Goal: Complete application form

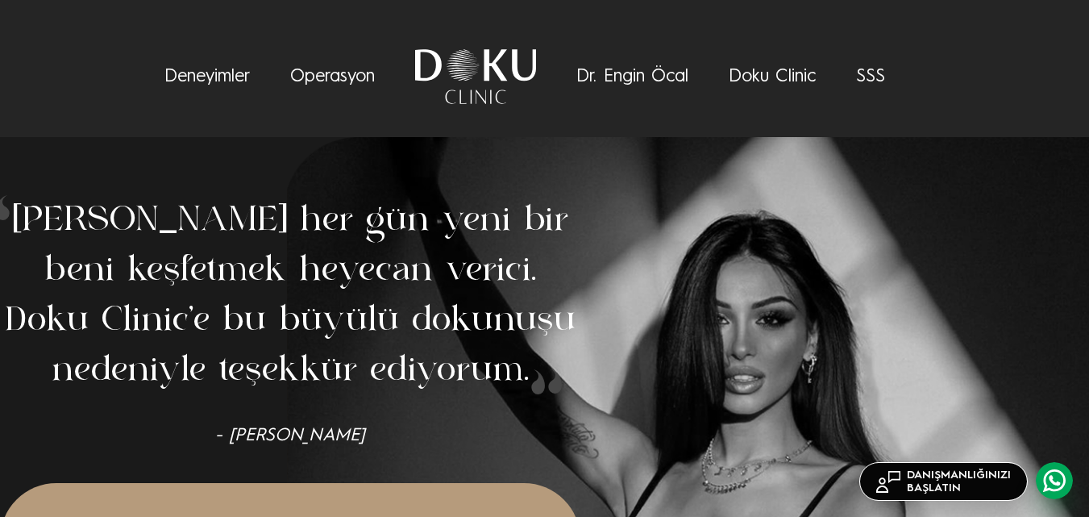
click at [876, 77] on link "SSS" at bounding box center [870, 77] width 29 height 18
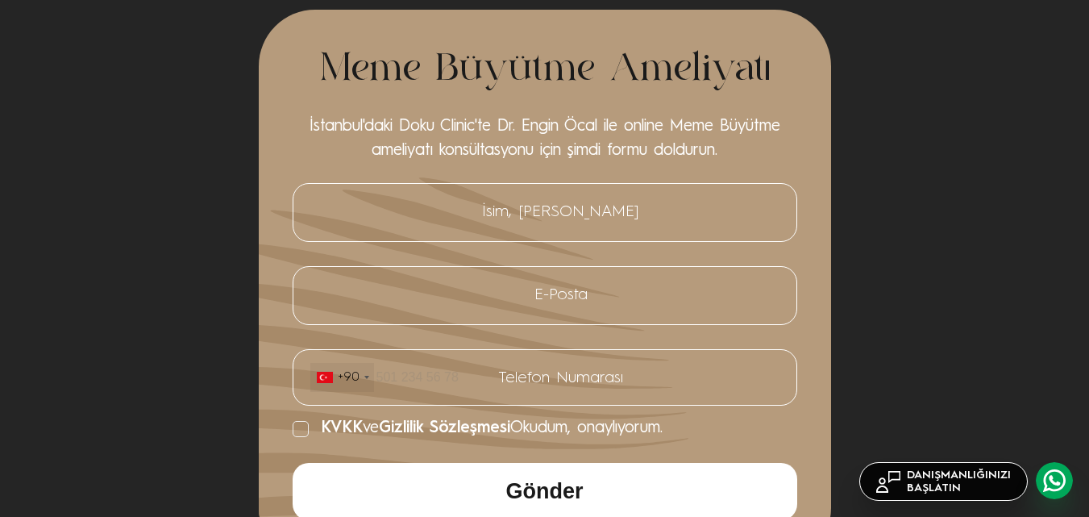
scroll to position [6068, 0]
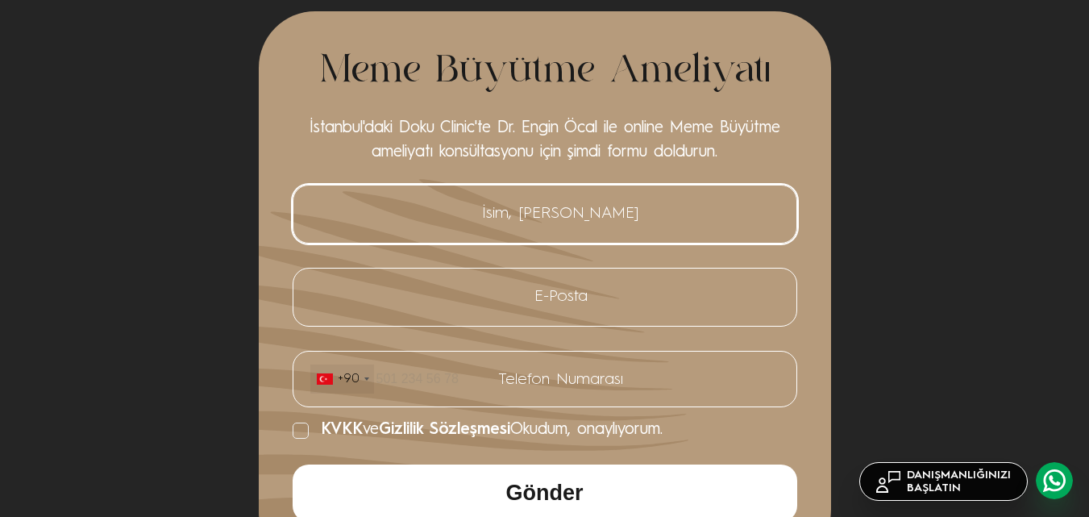
click at [569, 197] on input "İsim, [PERSON_NAME]" at bounding box center [545, 213] width 471 height 33
type input "[PERSON_NAME]"
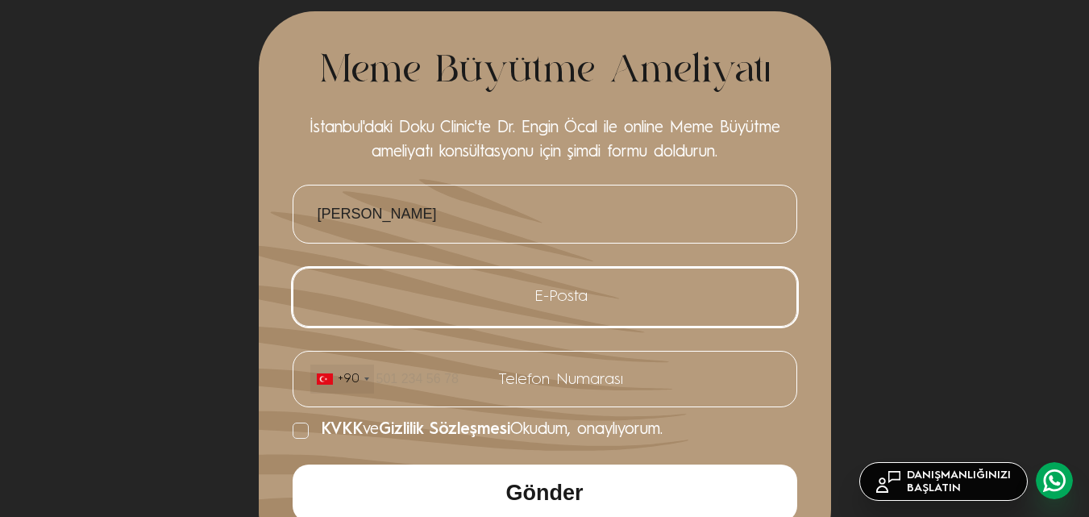
click at [592, 280] on input "E-Posta" at bounding box center [545, 296] width 471 height 33
type input "[EMAIL_ADDRESS][DOMAIN_NAME]"
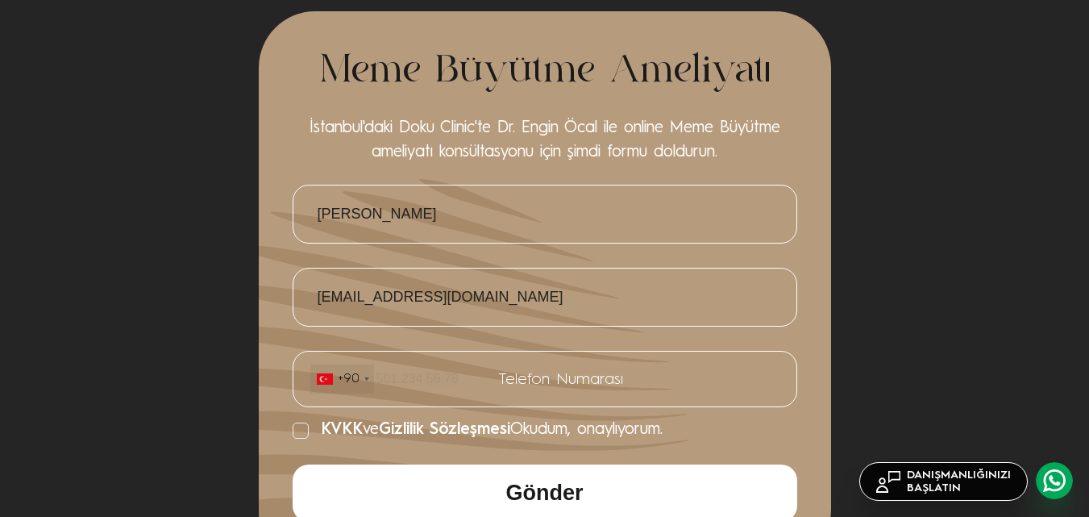
click at [502, 339] on div "Telefon Numarası +90 [GEOGRAPHIC_DATA] ([GEOGRAPHIC_DATA]) +90 [GEOGRAPHIC_DATA…" at bounding box center [545, 381] width 508 height 85
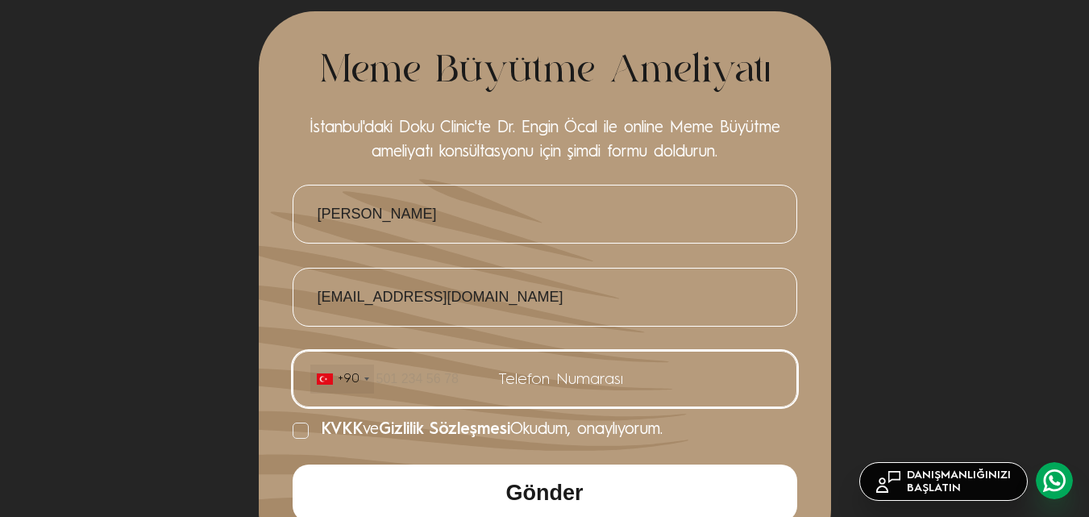
click at [442, 364] on input "Telefon Numarası +90 [GEOGRAPHIC_DATA] ([GEOGRAPHIC_DATA]) +90 [GEOGRAPHIC_DATA…" at bounding box center [545, 379] width 471 height 31
type input "5462142696"
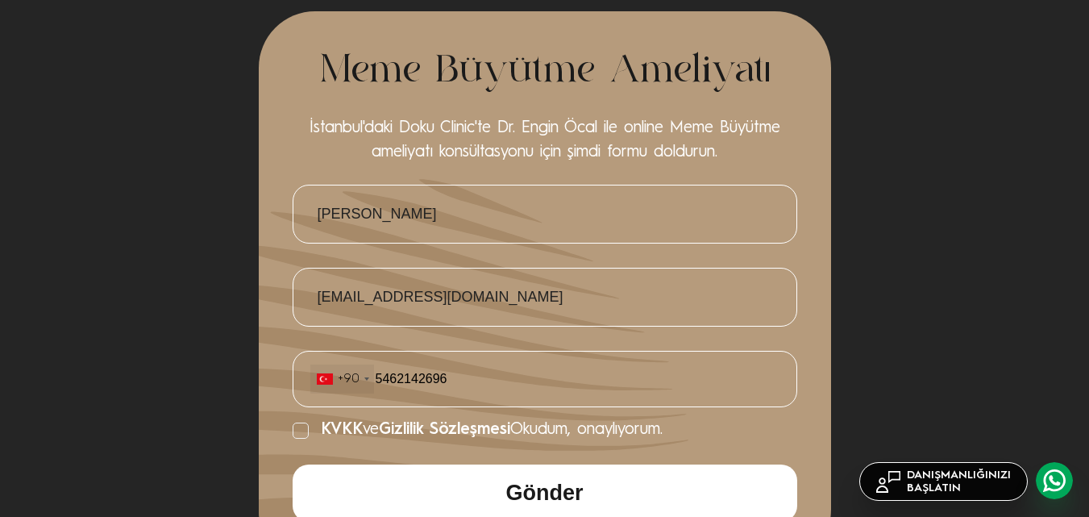
click at [305, 422] on icon at bounding box center [301, 430] width 16 height 16
click at [293, 430] on input "KVKK ve Gizlilik Sözleşmesi Okudum, onaylıyorum." at bounding box center [293, 430] width 0 height 0
click at [416, 466] on button "Gönder" at bounding box center [545, 492] width 505 height 57
click at [541, 389] on div "Telefon Numarası +90 [GEOGRAPHIC_DATA] ([GEOGRAPHIC_DATA]) +90 [GEOGRAPHIC_DATA…" at bounding box center [545, 381] width 508 height 85
click at [521, 256] on div "E-Posta [EMAIL_ADDRESS][DOMAIN_NAME]" at bounding box center [545, 297] width 508 height 83
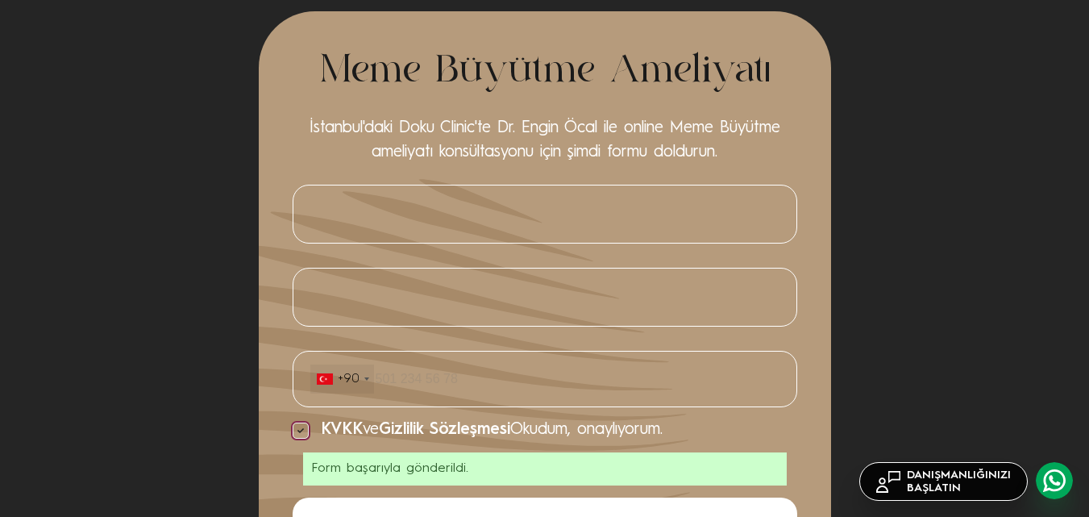
scroll to position [6383, 0]
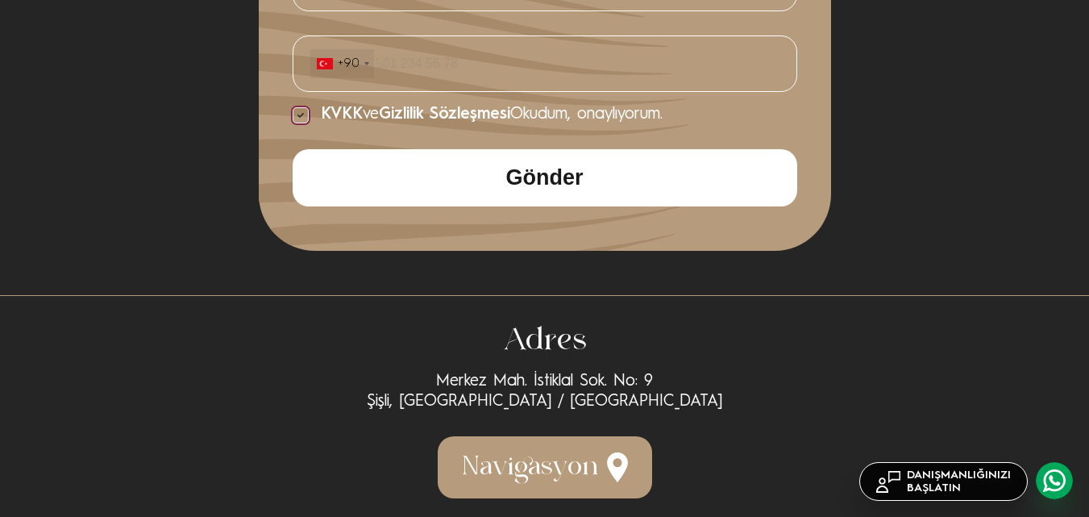
click at [506, 163] on button "Gönder" at bounding box center [545, 177] width 505 height 57
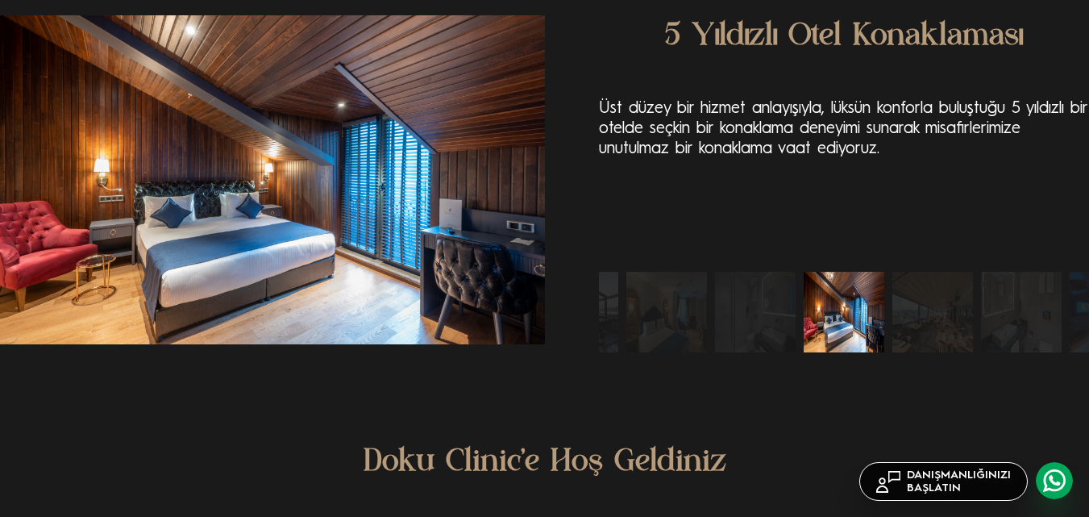
scroll to position [3804, 0]
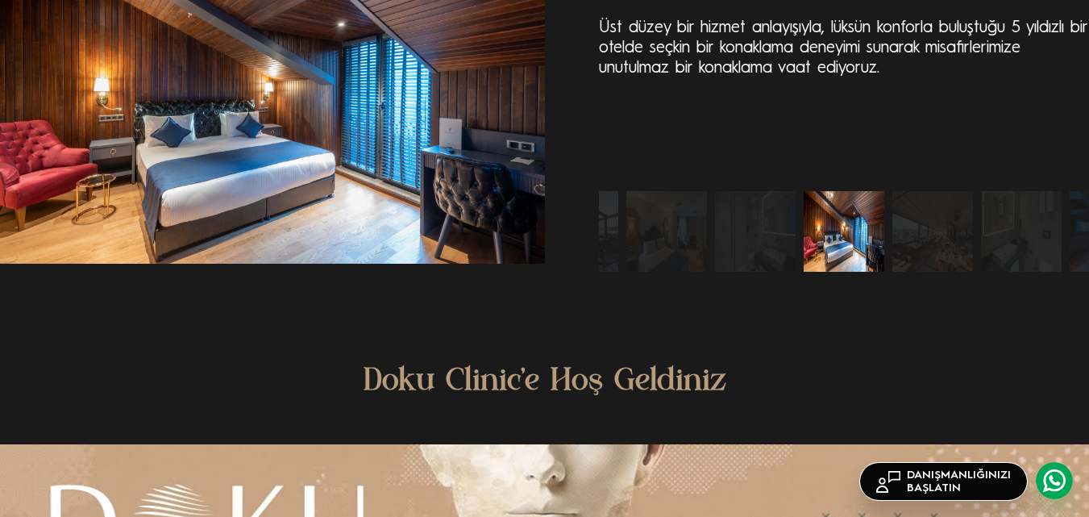
click at [717, 229] on img "10 / 10" at bounding box center [755, 231] width 81 height 81
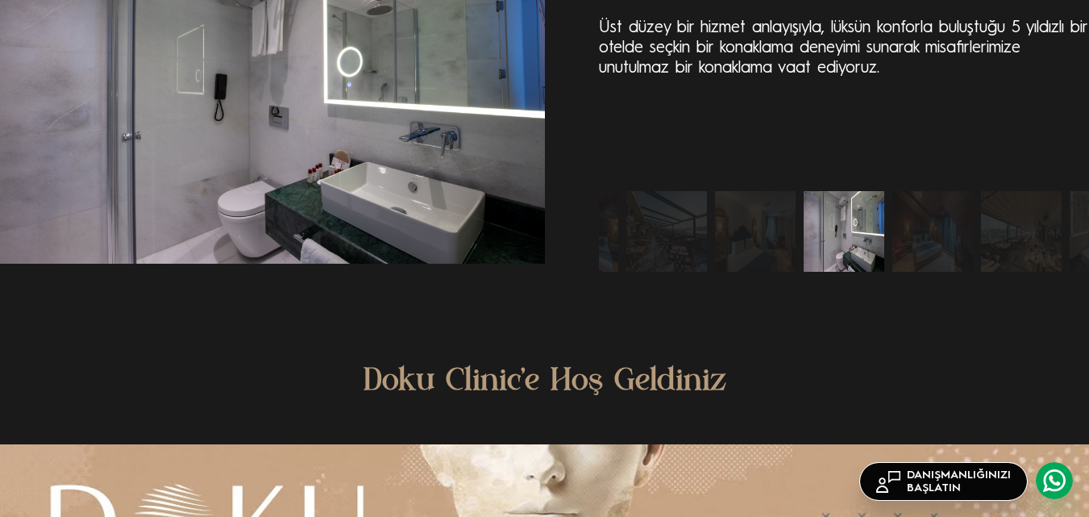
click at [681, 228] on img "8 / 10" at bounding box center [666, 231] width 81 height 81
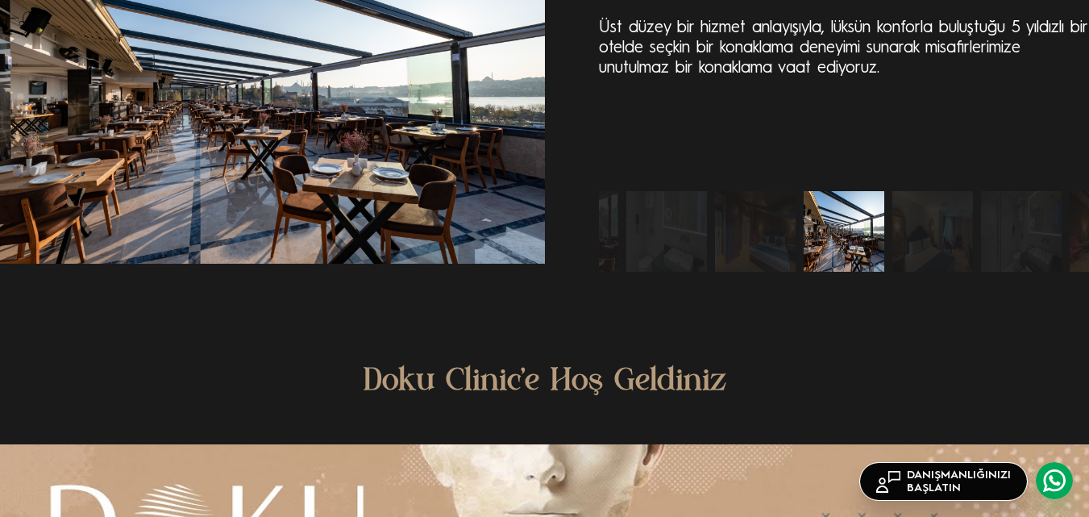
click at [645, 231] on img "6 / 10" at bounding box center [666, 231] width 81 height 81
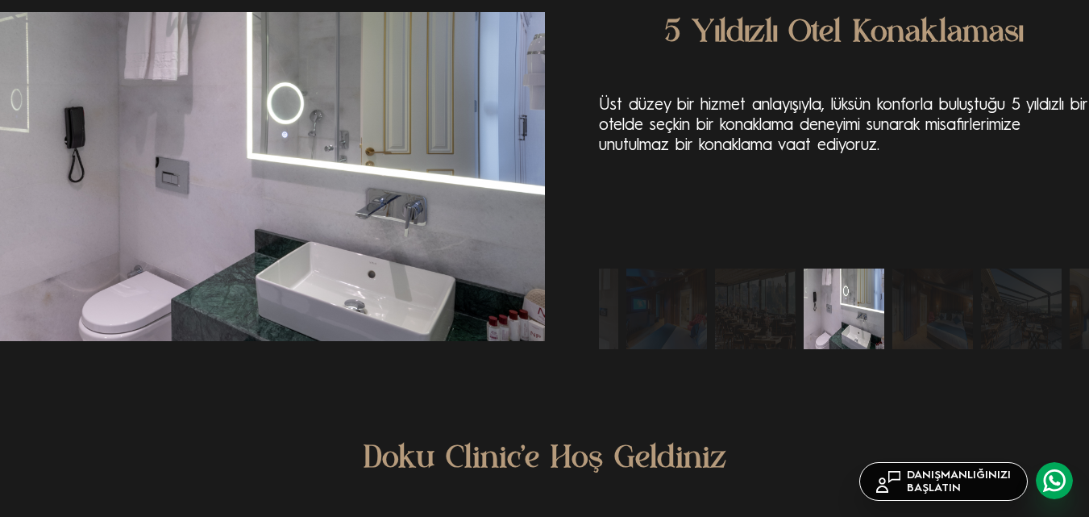
scroll to position [3642, 0]
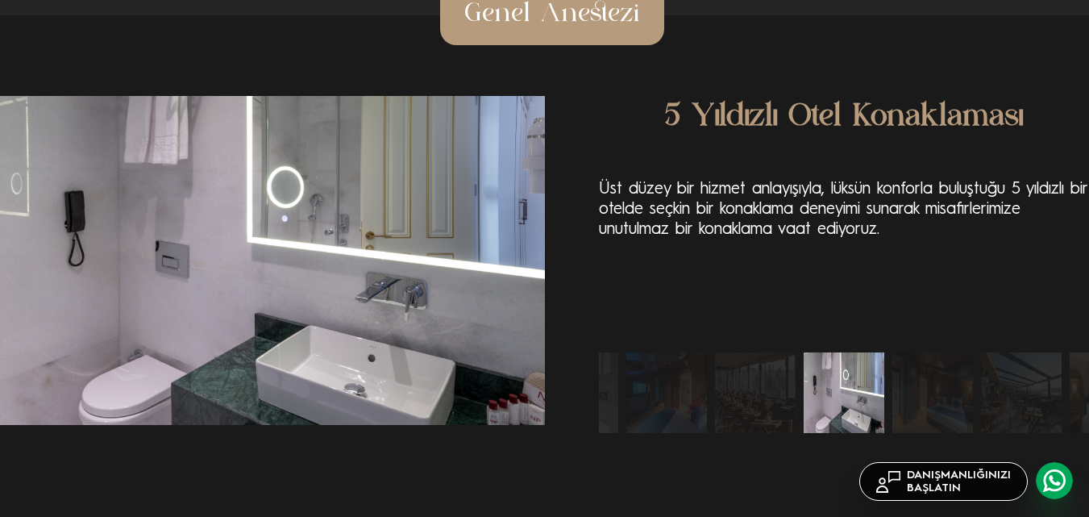
click at [987, 382] on img "8 / 10" at bounding box center [1021, 392] width 81 height 81
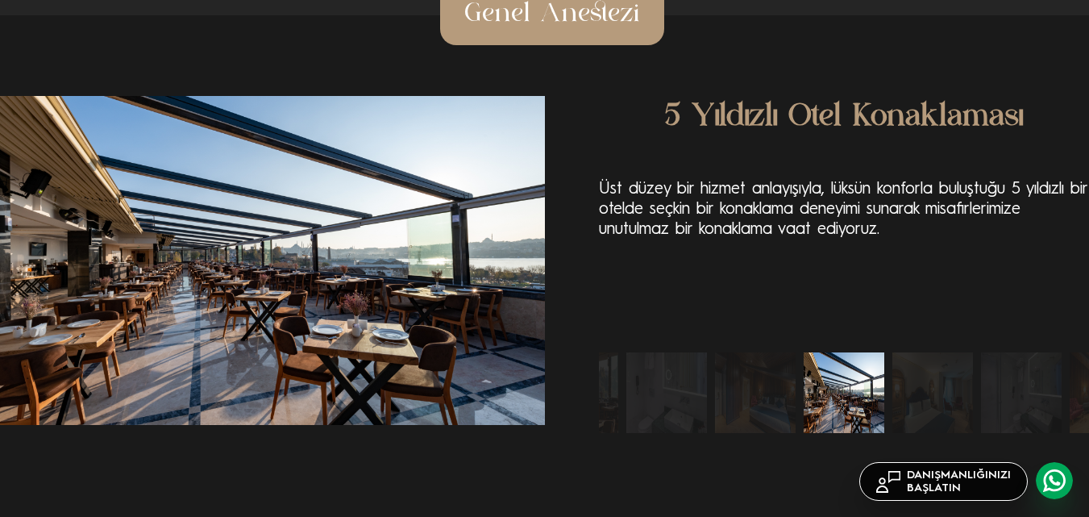
click at [1008, 395] on img "10 / 10" at bounding box center [1021, 392] width 81 height 81
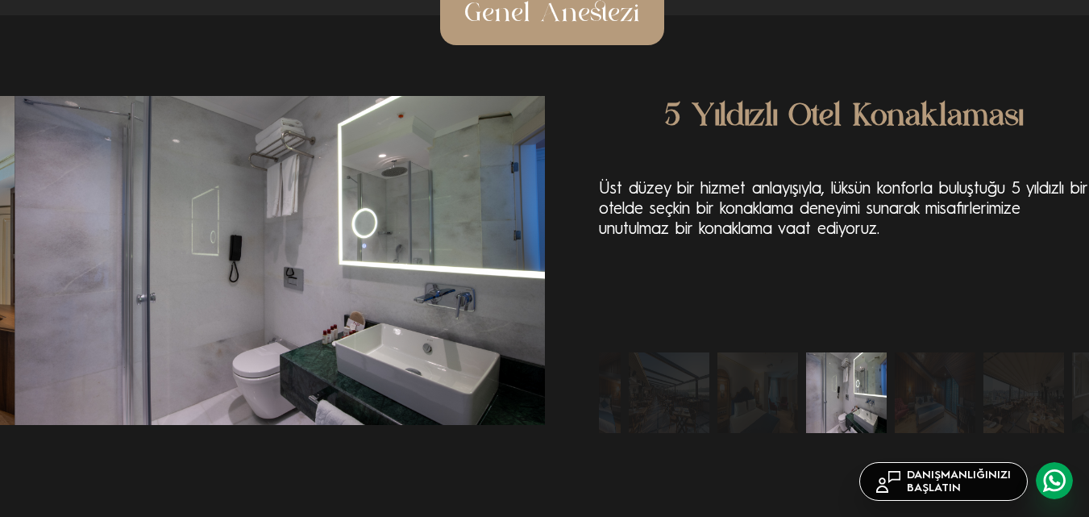
click at [1013, 383] on img "2 / 10" at bounding box center [1023, 392] width 81 height 81
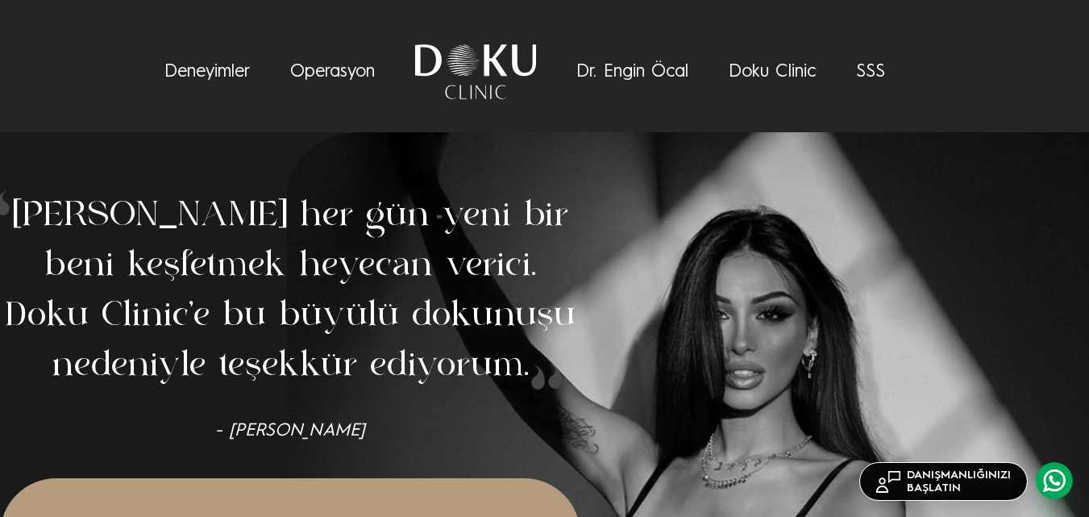
scroll to position [0, 0]
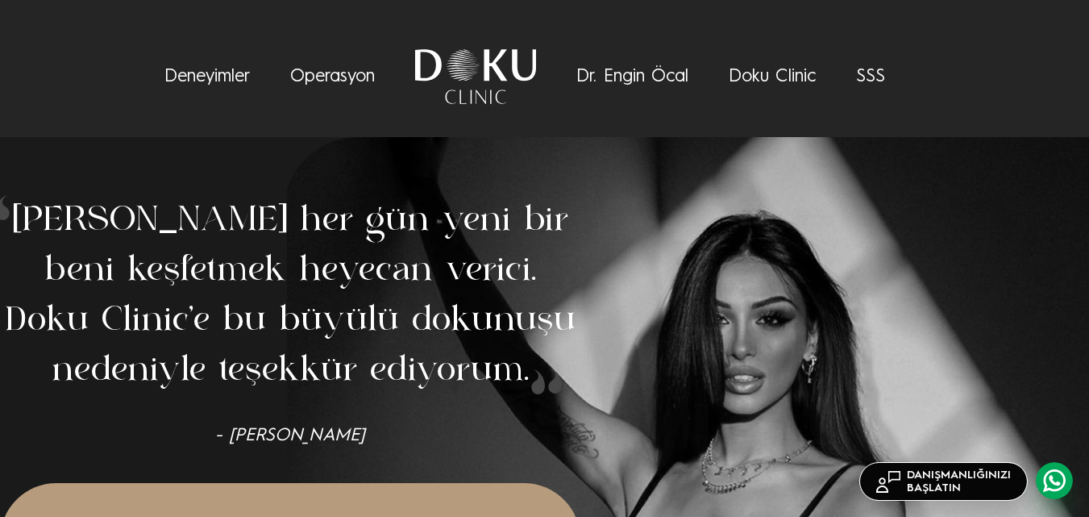
click at [319, 79] on link "Operasyon" at bounding box center [332, 77] width 85 height 18
click at [663, 73] on link "Dr. Engin Öcal" at bounding box center [632, 77] width 112 height 18
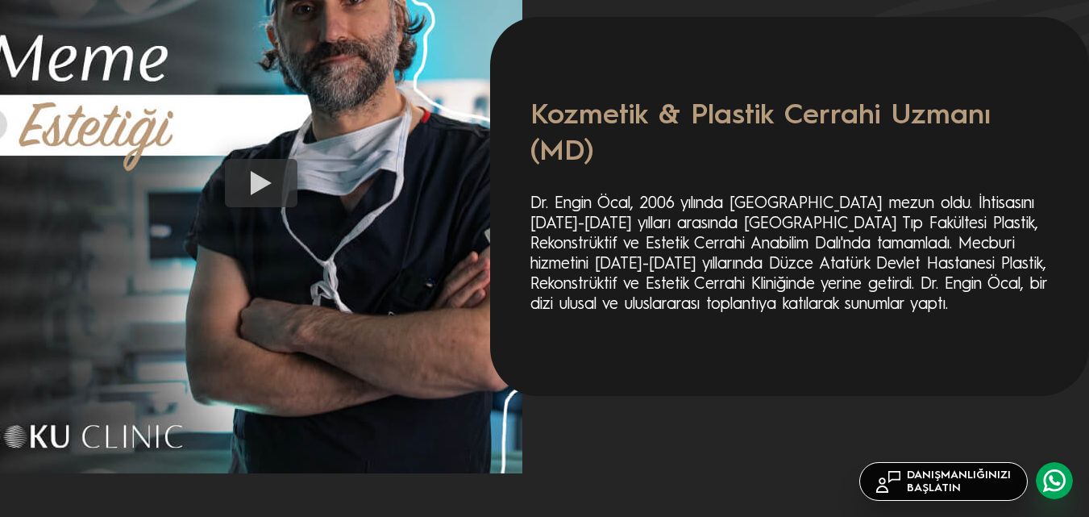
scroll to position [2102, 0]
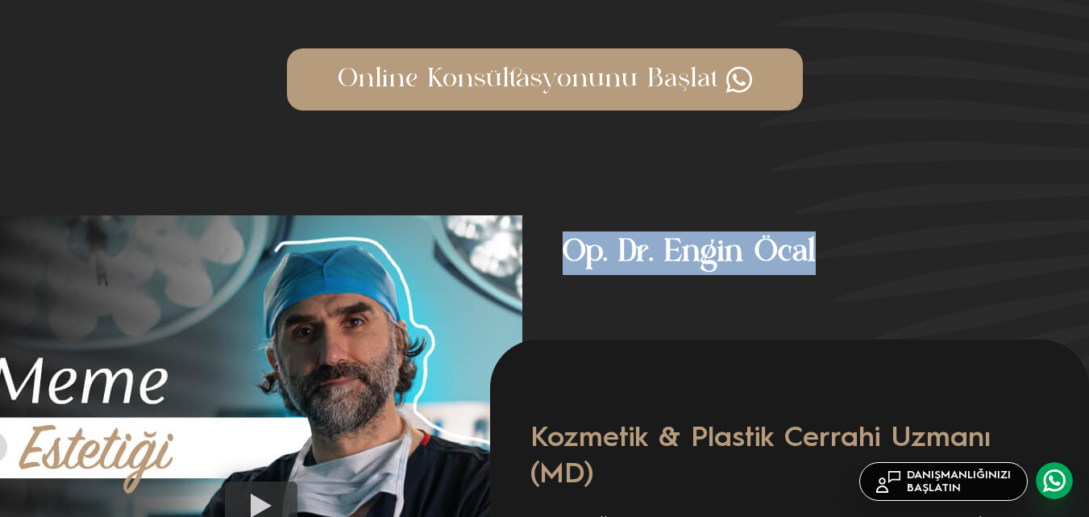
drag, startPoint x: 561, startPoint y: 251, endPoint x: 826, endPoint y: 256, distance: 265.2
click at [826, 256] on h4 "Op. Dr. Engin Öcal" at bounding box center [805, 245] width 567 height 60
copy h4 "Op. Dr. Engin Öcal"
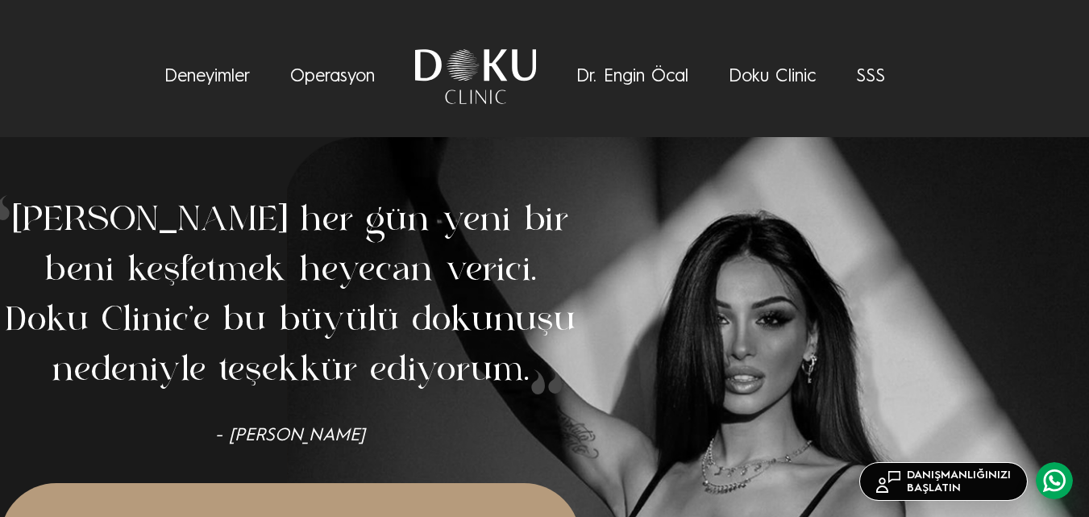
scroll to position [5745, 0]
